Goal: Transaction & Acquisition: Purchase product/service

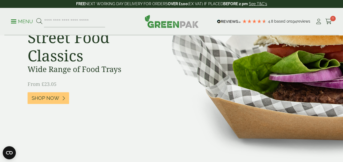
click at [16, 23] on p "Menu" at bounding box center [22, 21] width 22 height 7
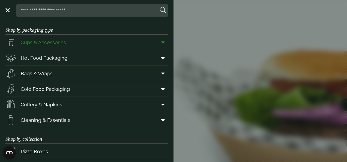
click at [161, 44] on icon at bounding box center [163, 42] width 4 height 5
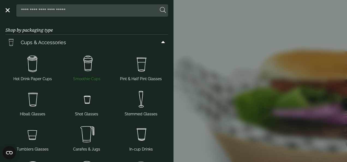
click at [90, 65] on img at bounding box center [87, 64] width 50 height 22
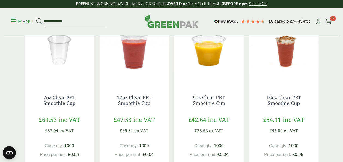
scroll to position [145, 0]
click at [144, 101] on link "12oz Clear PET Smoothie Cup" at bounding box center [134, 100] width 35 height 13
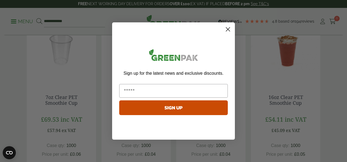
click at [231, 31] on circle "Close dialog" at bounding box center [228, 29] width 9 height 9
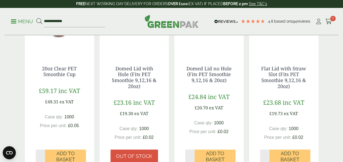
scroll to position [318, 0]
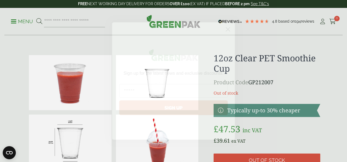
click at [232, 27] on circle "Close dialog" at bounding box center [228, 29] width 9 height 9
